Goal: Information Seeking & Learning: Learn about a topic

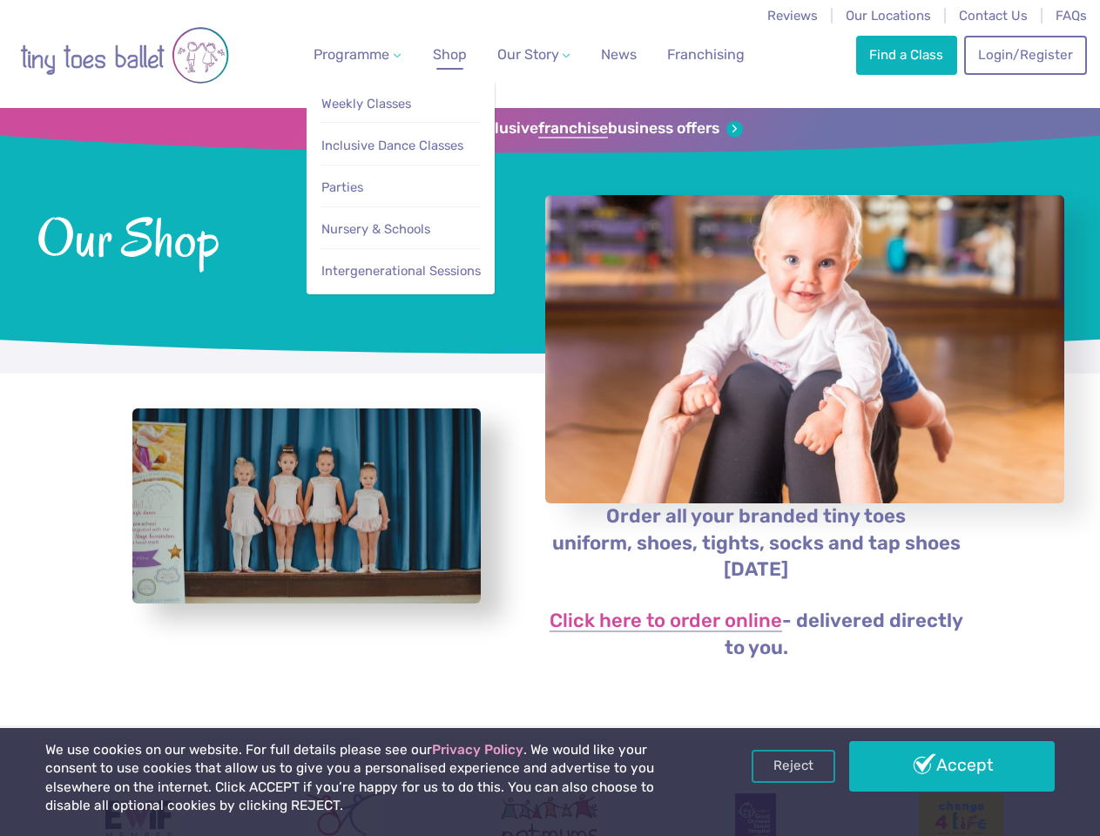
click at [353, 54] on span "Programme" at bounding box center [351, 54] width 76 height 17
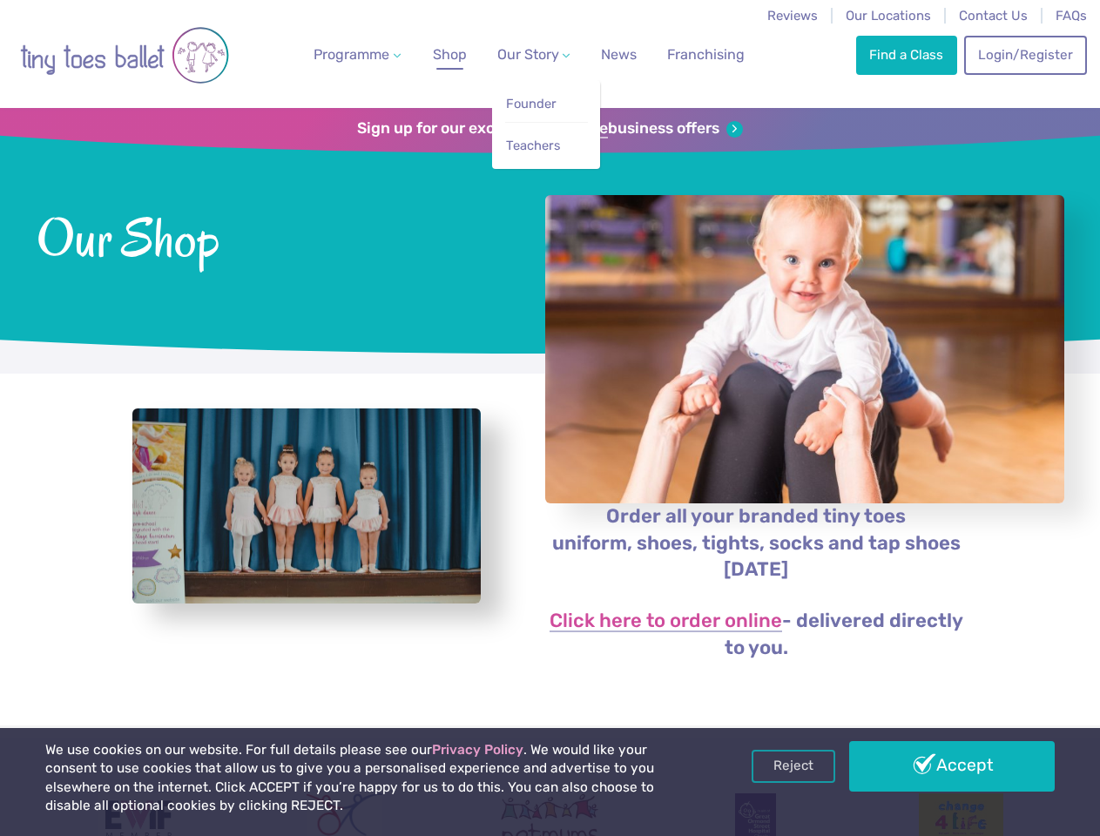
click at [518, 54] on span "Our Story" at bounding box center [528, 54] width 62 height 17
click at [549, 129] on li "Teachers" at bounding box center [546, 141] width 83 height 39
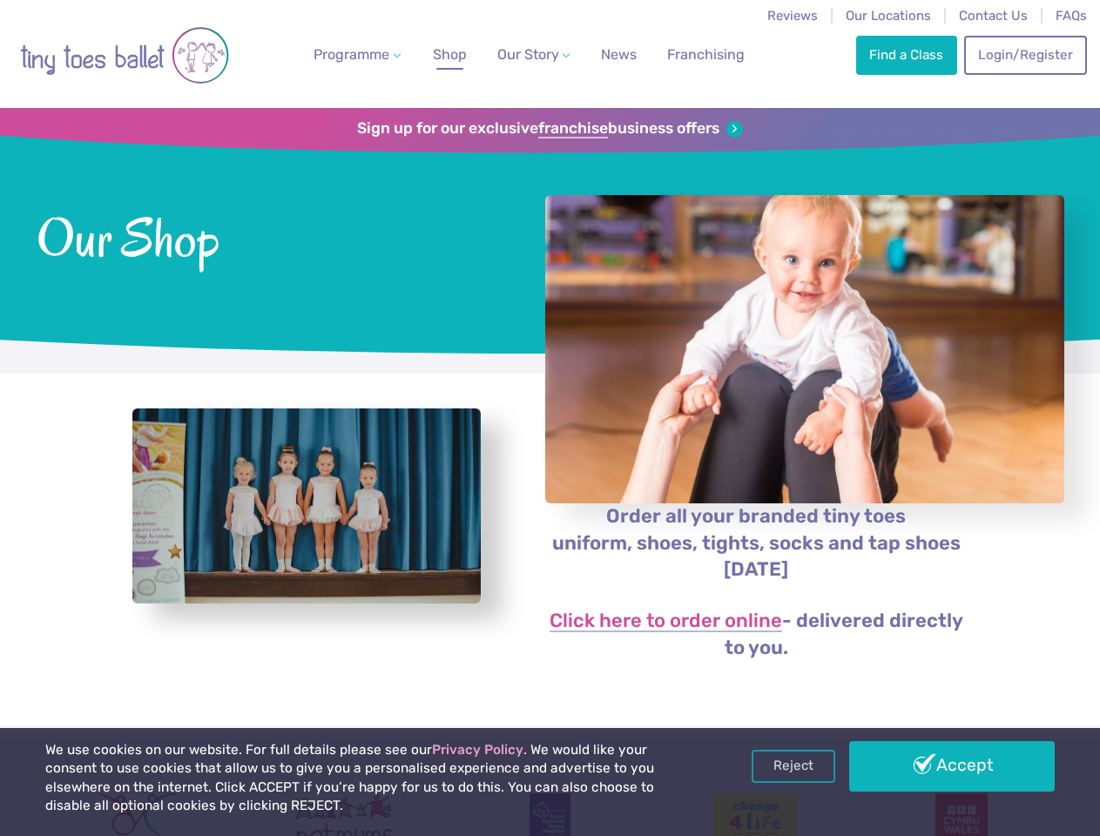
click at [306, 524] on img "View full-size image" at bounding box center [306, 506] width 348 height 196
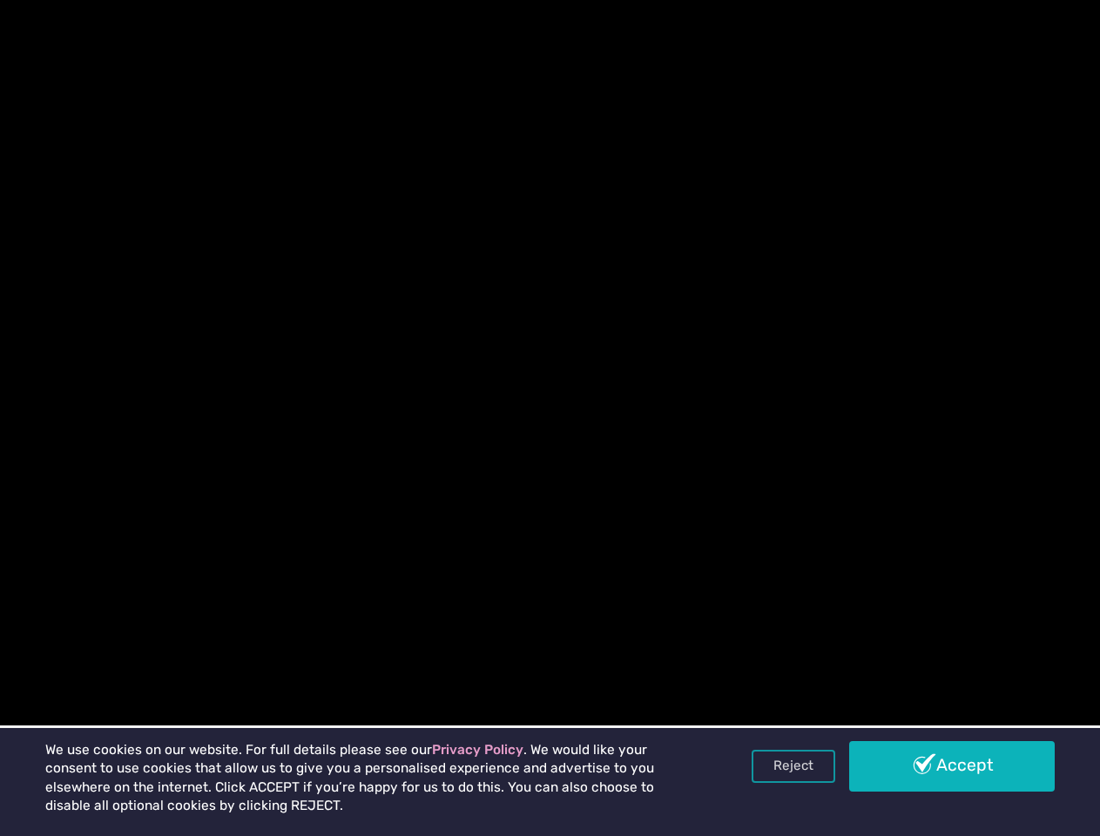
click at [793, 766] on link "Reject" at bounding box center [793, 766] width 84 height 33
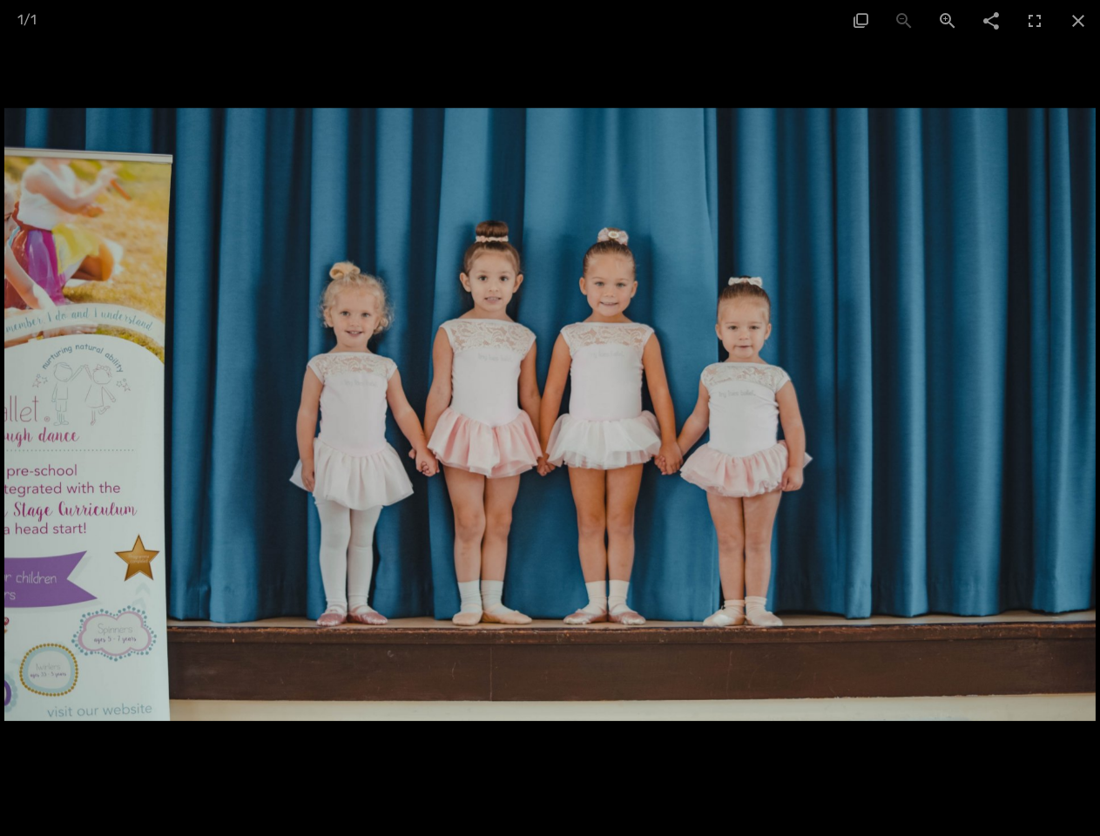
click at [952, 766] on div at bounding box center [550, 418] width 1100 height 836
